Goal: Information Seeking & Learning: Understand process/instructions

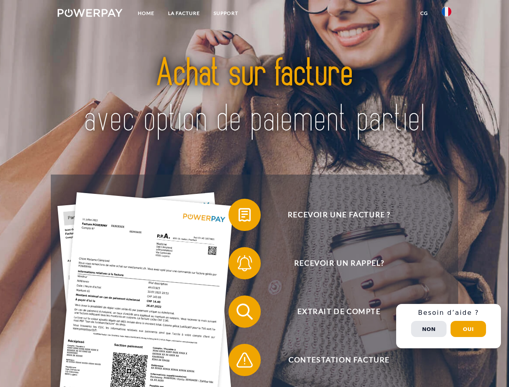
click at [90, 14] on img at bounding box center [90, 13] width 65 height 8
click at [446, 14] on img at bounding box center [446, 12] width 10 height 10
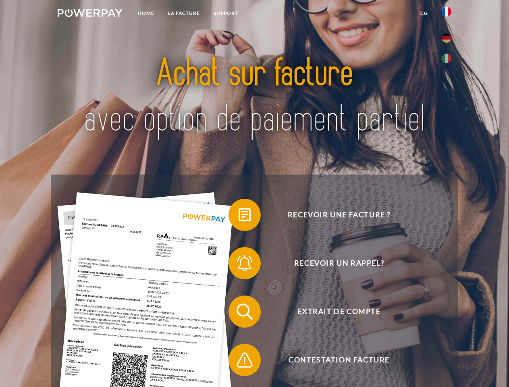
click at [424, 13] on link "CG" at bounding box center [423, 13] width 21 height 14
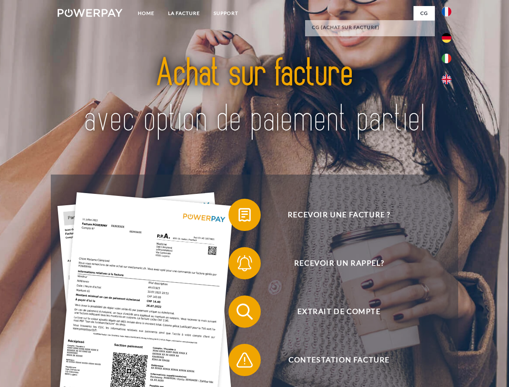
click at [238, 216] on span at bounding box center [232, 215] width 40 height 40
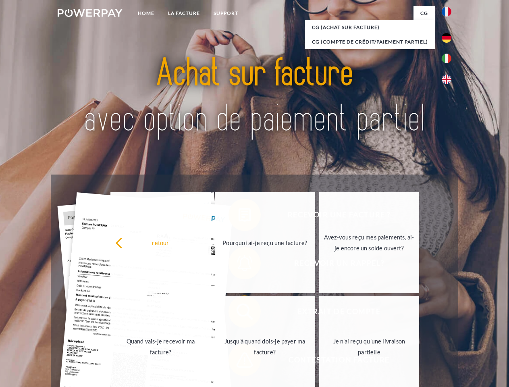
click at [238, 265] on link "Pourquoi ai-je reçu une facture?" at bounding box center [265, 242] width 100 height 101
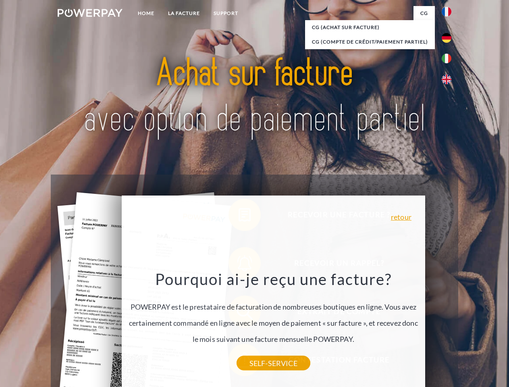
click at [238, 313] on div "Recevoir une facture ? Recevoir un rappel? Extrait de compte retour" at bounding box center [254, 335] width 407 height 322
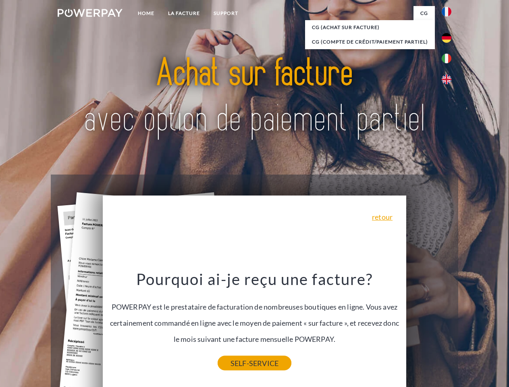
click at [238, 361] on link "SELF-SERVICE" at bounding box center [254, 363] width 74 height 14
click at [448, 326] on div "Recevoir une facture ? Recevoir un rappel? Extrait de compte retour" at bounding box center [254, 335] width 407 height 322
click at [429, 327] on span "Extrait de compte" at bounding box center [338, 311] width 197 height 32
click at [468, 329] on header "Home LA FACTURE Support" at bounding box center [254, 278] width 509 height 556
